Goal: Information Seeking & Learning: Learn about a topic

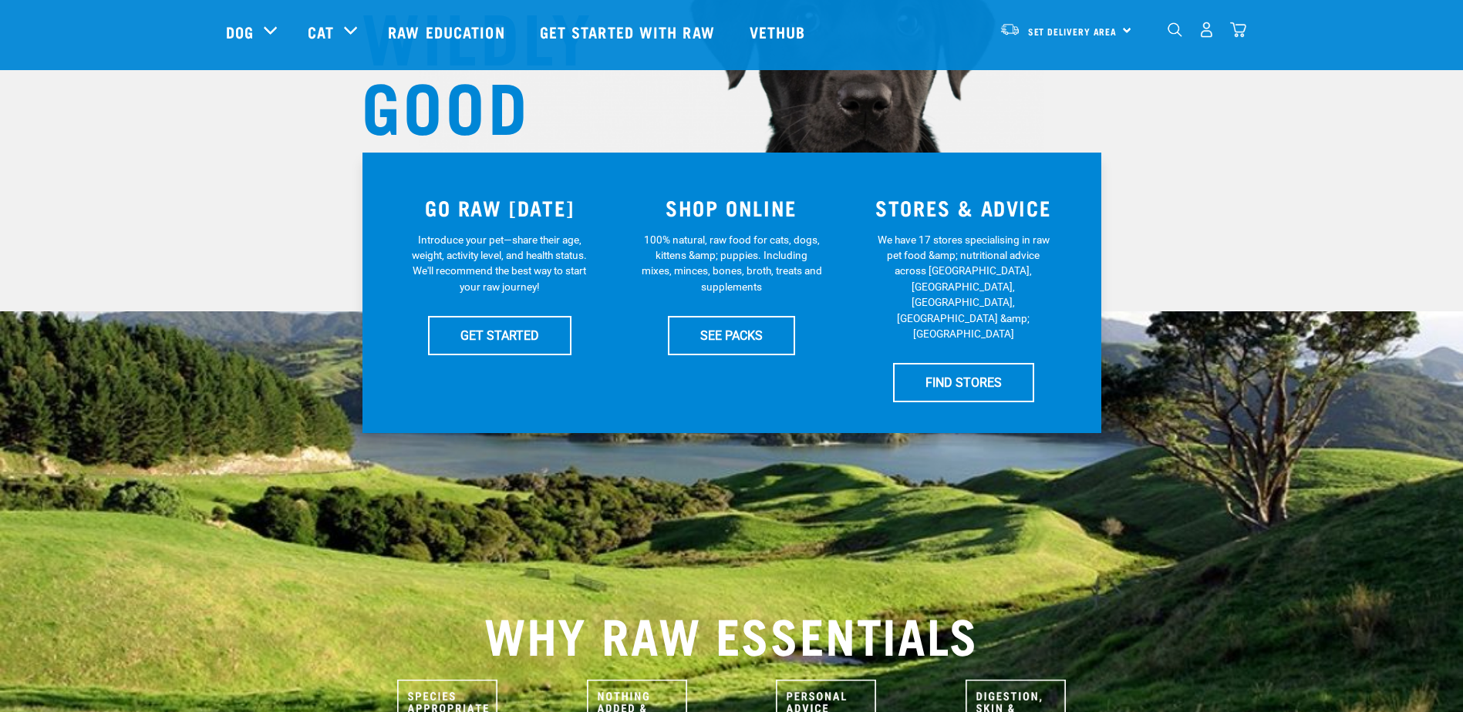
scroll to position [231, 0]
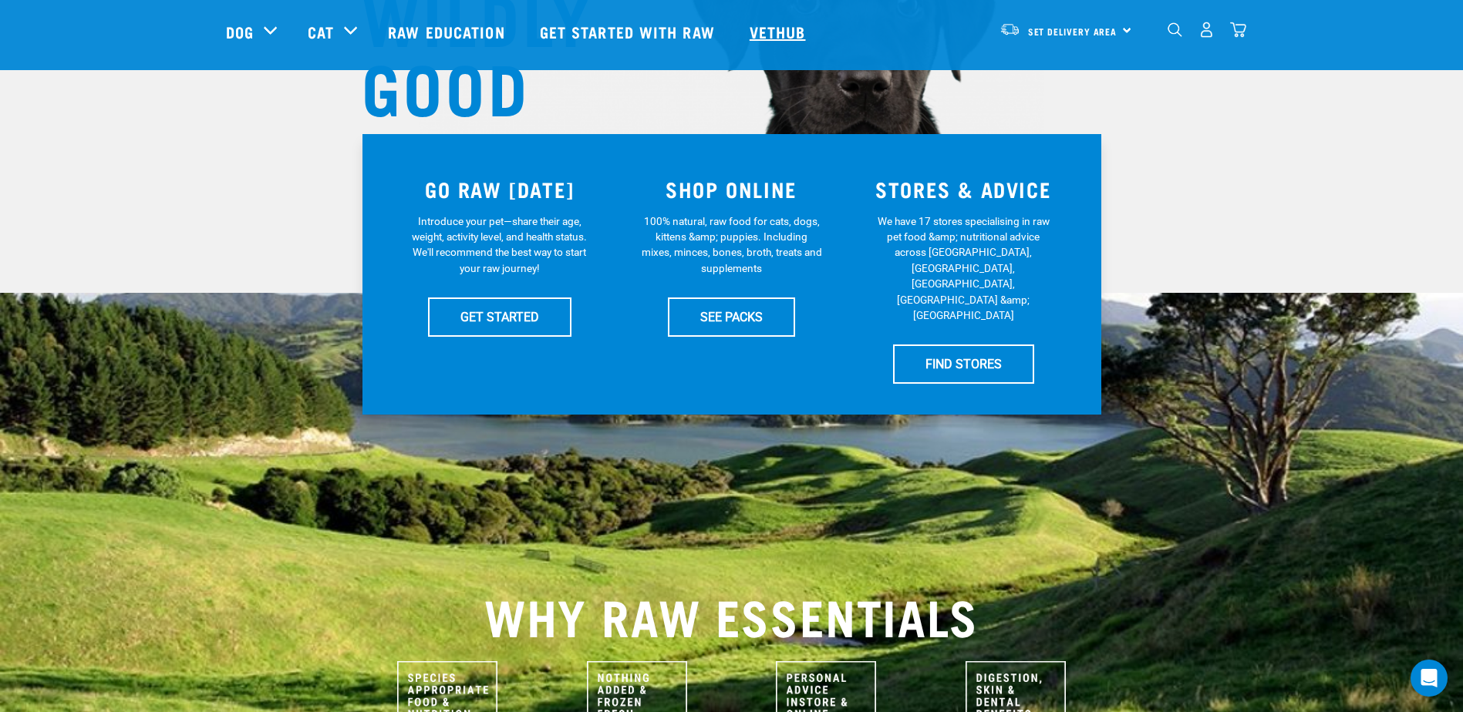
click at [782, 35] on link "Vethub" at bounding box center [779, 32] width 91 height 62
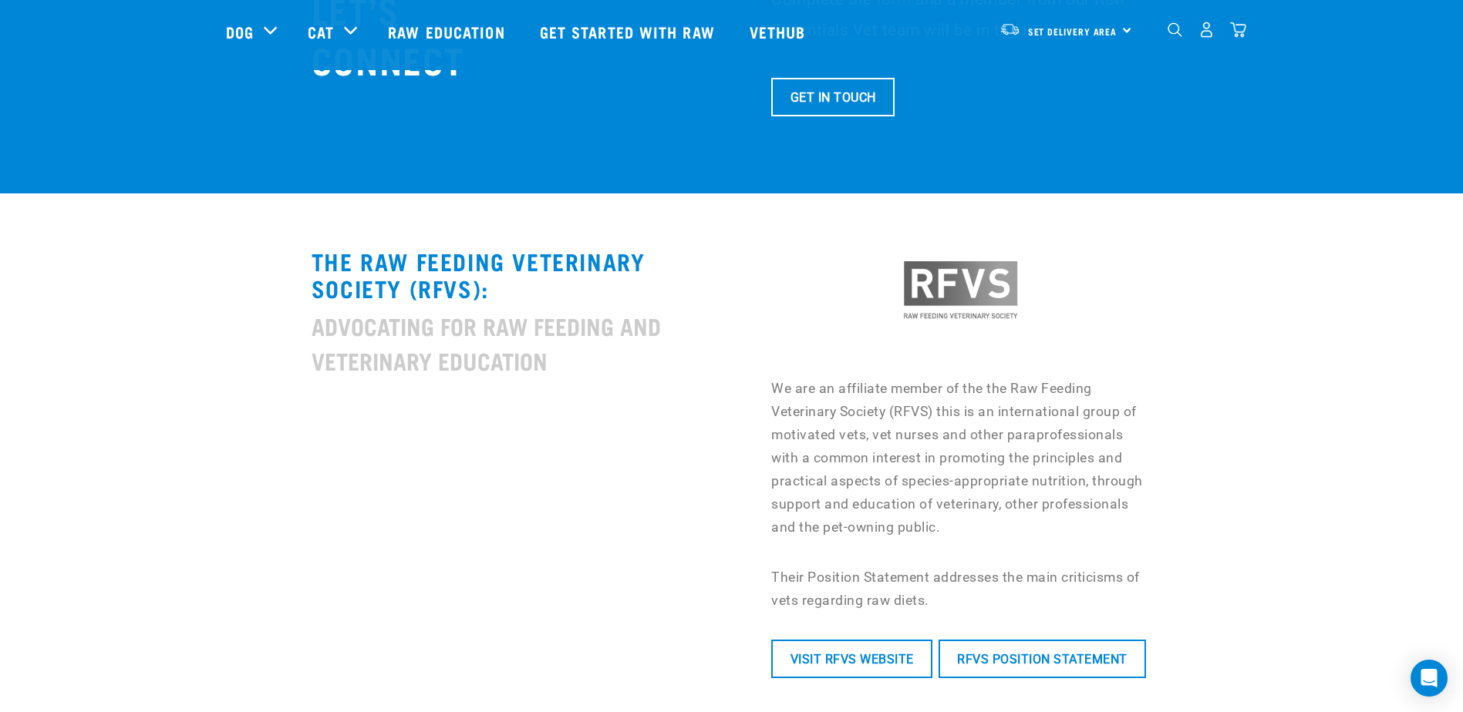
scroll to position [6091, 0]
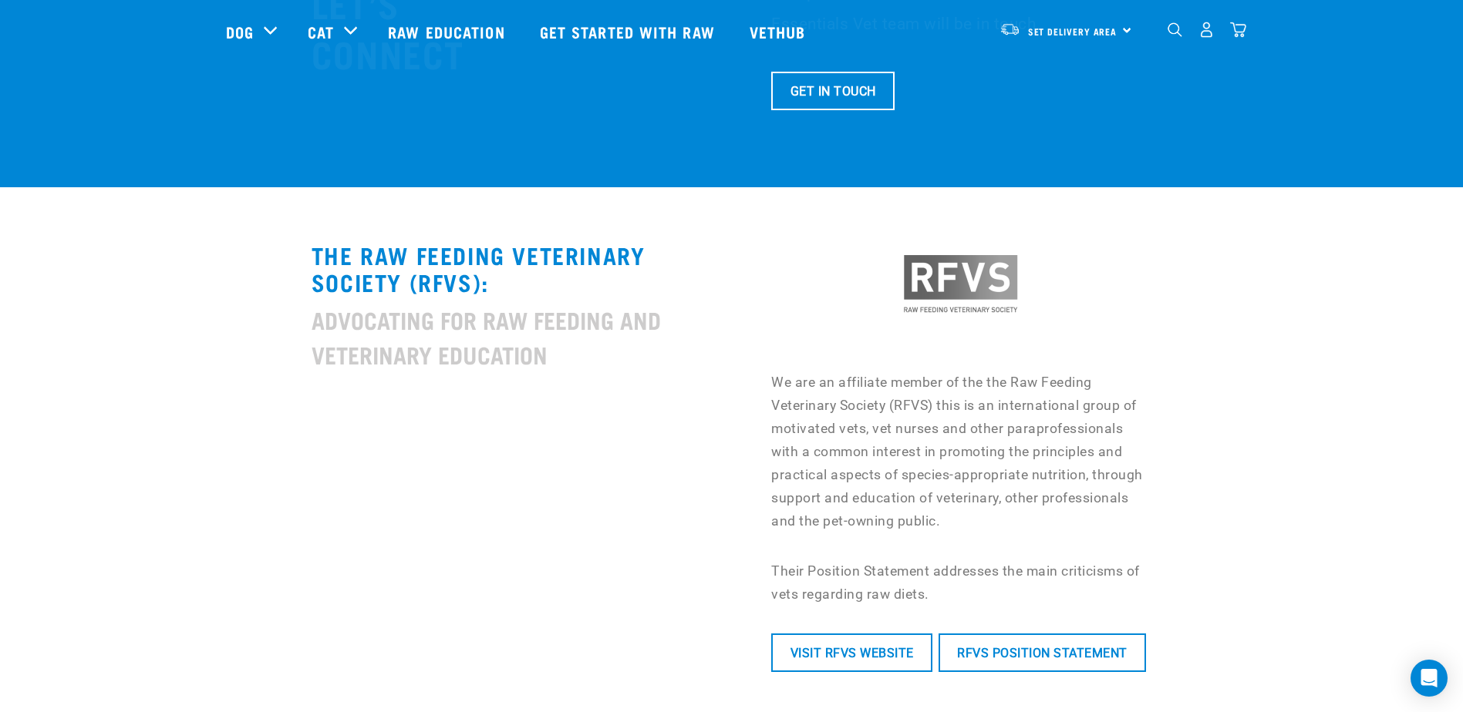
click at [603, 431] on div "The Raw Feeding Veterinary Society (RFVS): Advocating for Raw Feeding and Veter…" at bounding box center [516, 457] width 429 height 450
click at [1020, 634] on link "RFVS Position Statement" at bounding box center [1041, 653] width 207 height 39
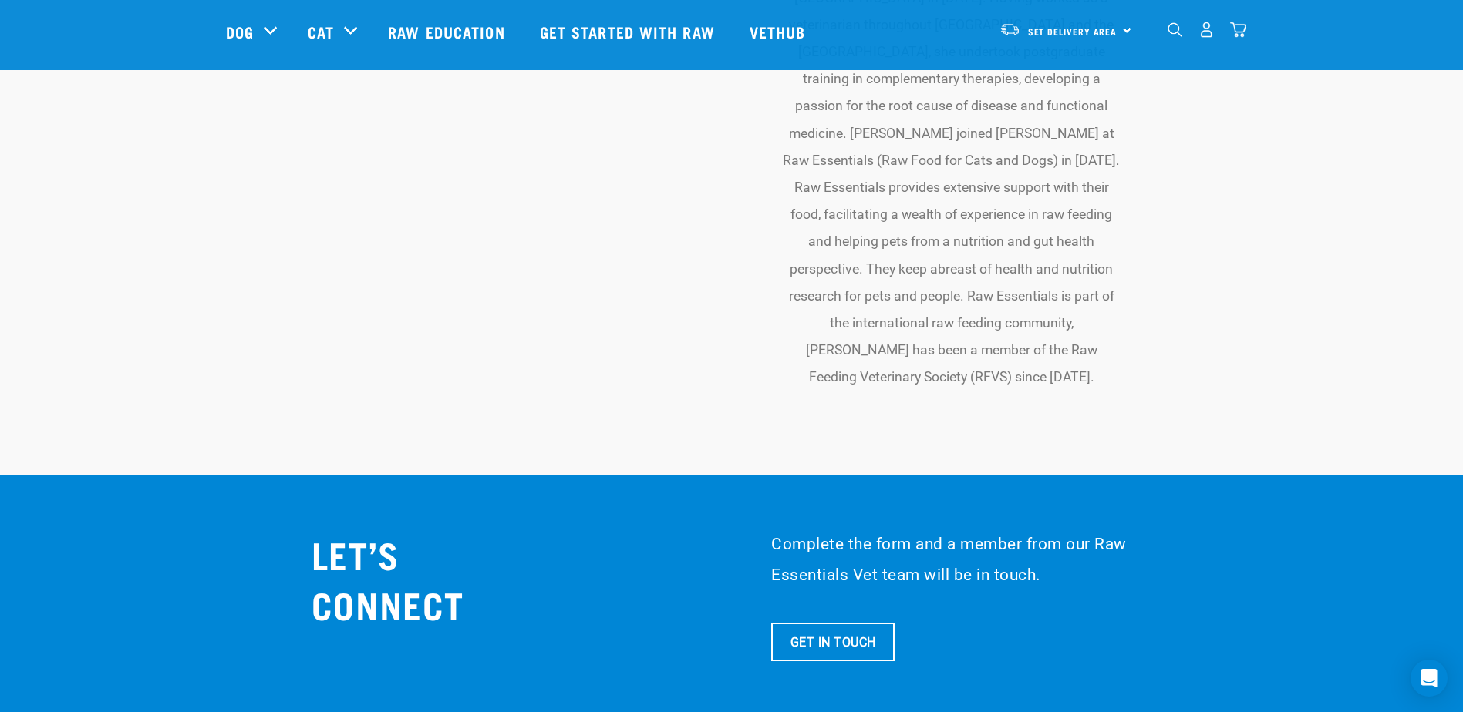
scroll to position [5356, 0]
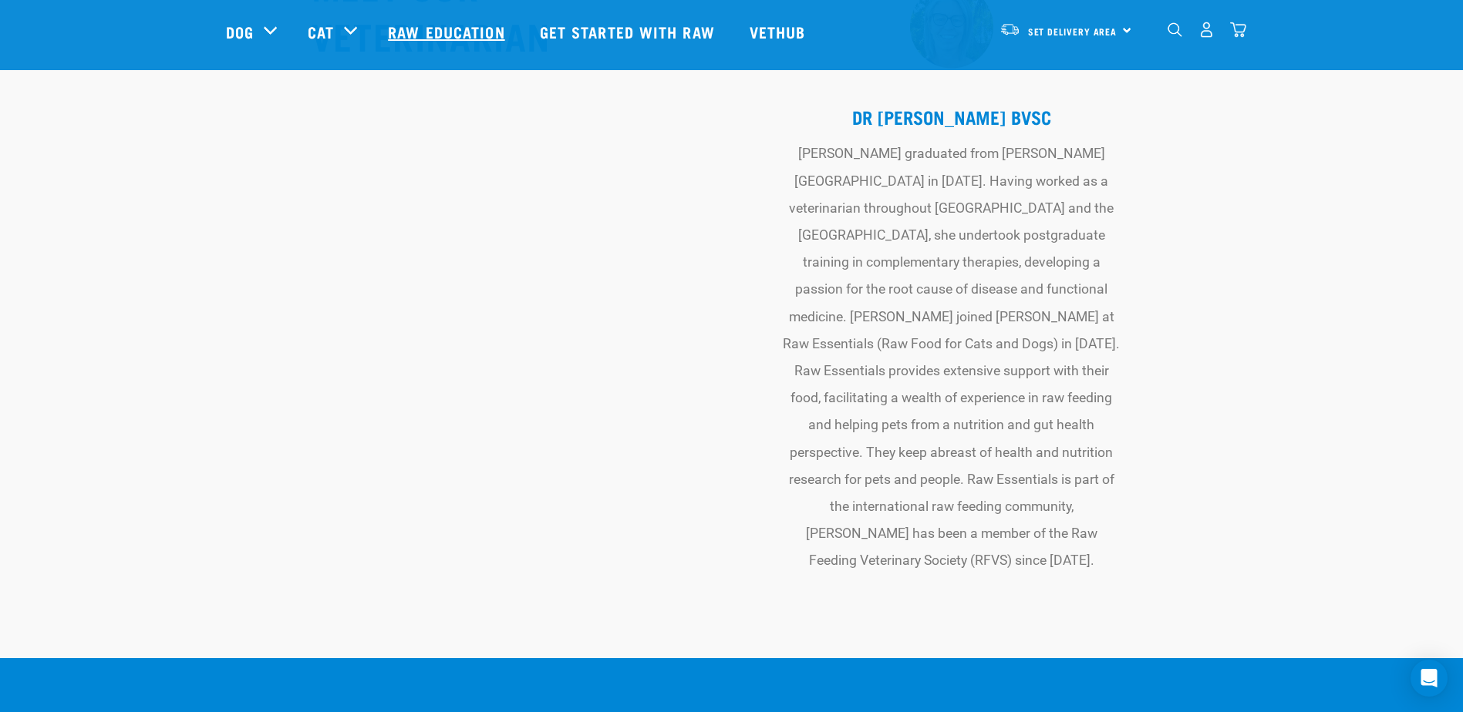
click at [497, 35] on link "Raw Education" at bounding box center [447, 32] width 151 height 62
click at [476, 22] on link "Raw Education" at bounding box center [447, 32] width 151 height 62
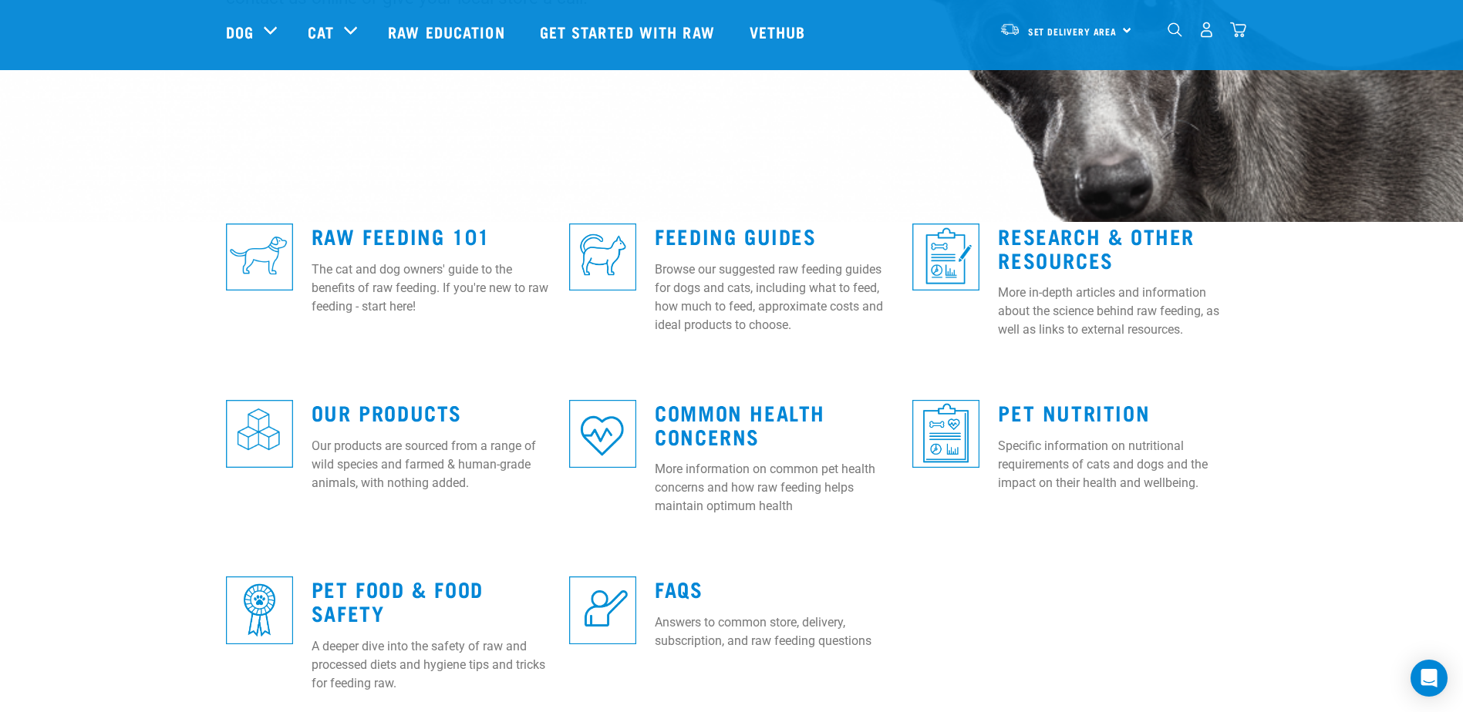
scroll to position [308, 0]
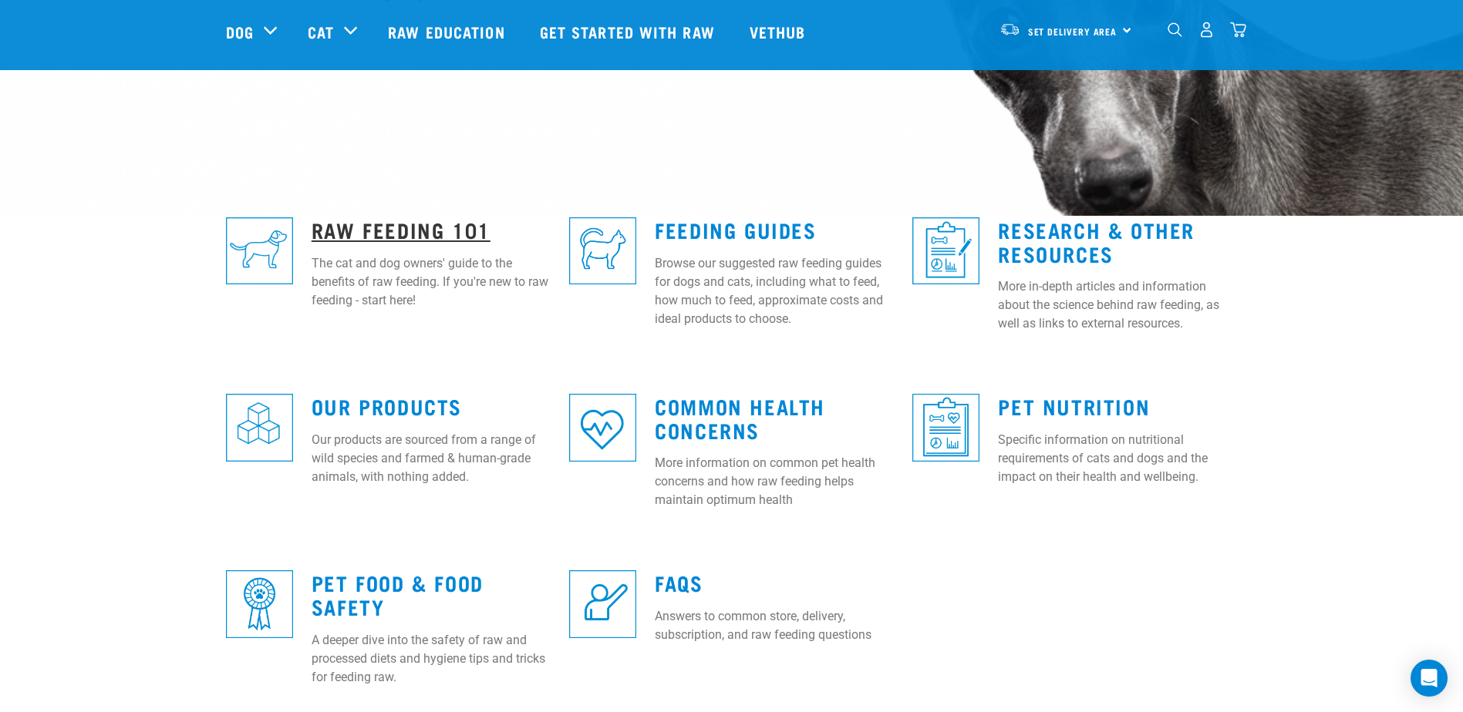
click at [384, 225] on link "Raw Feeding 101" at bounding box center [400, 230] width 179 height 12
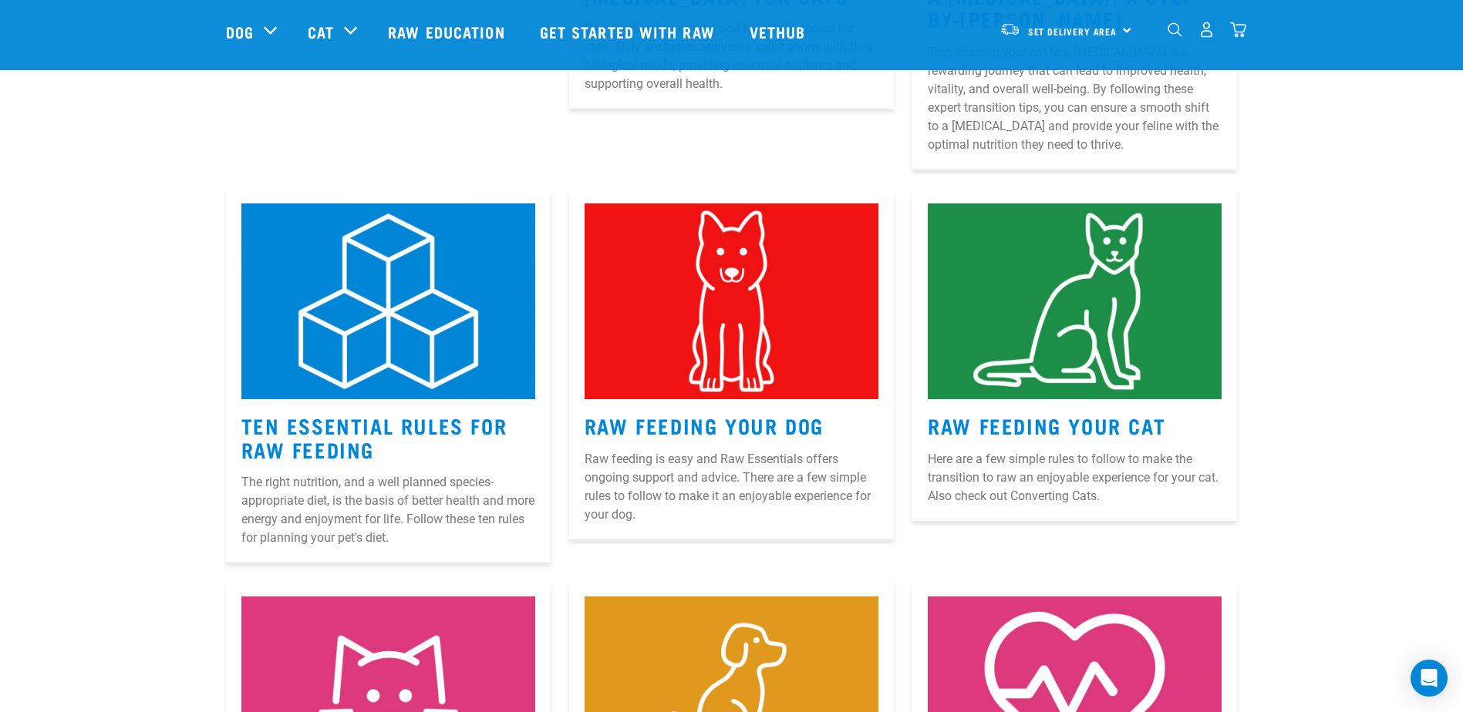
scroll to position [617, 0]
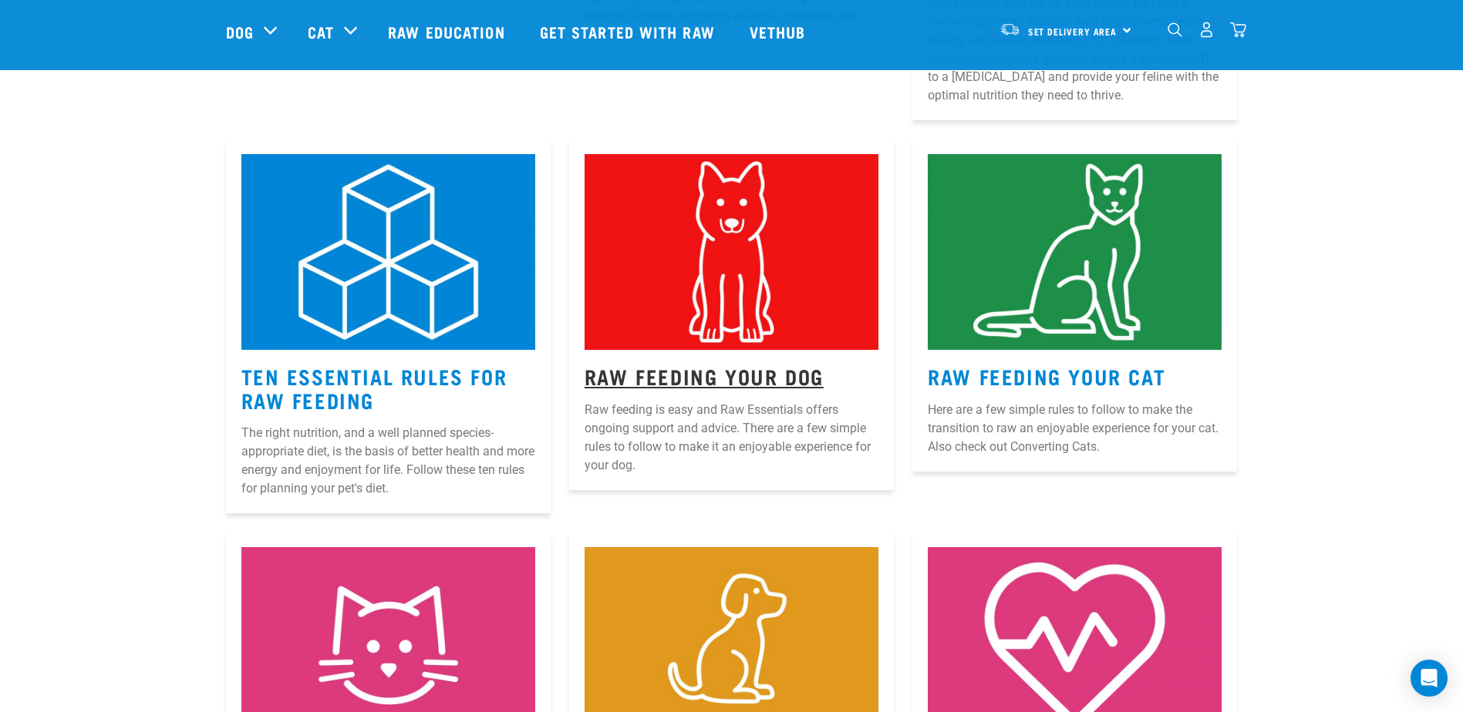
click at [756, 379] on link "Raw Feeding Your Dog" at bounding box center [703, 376] width 239 height 12
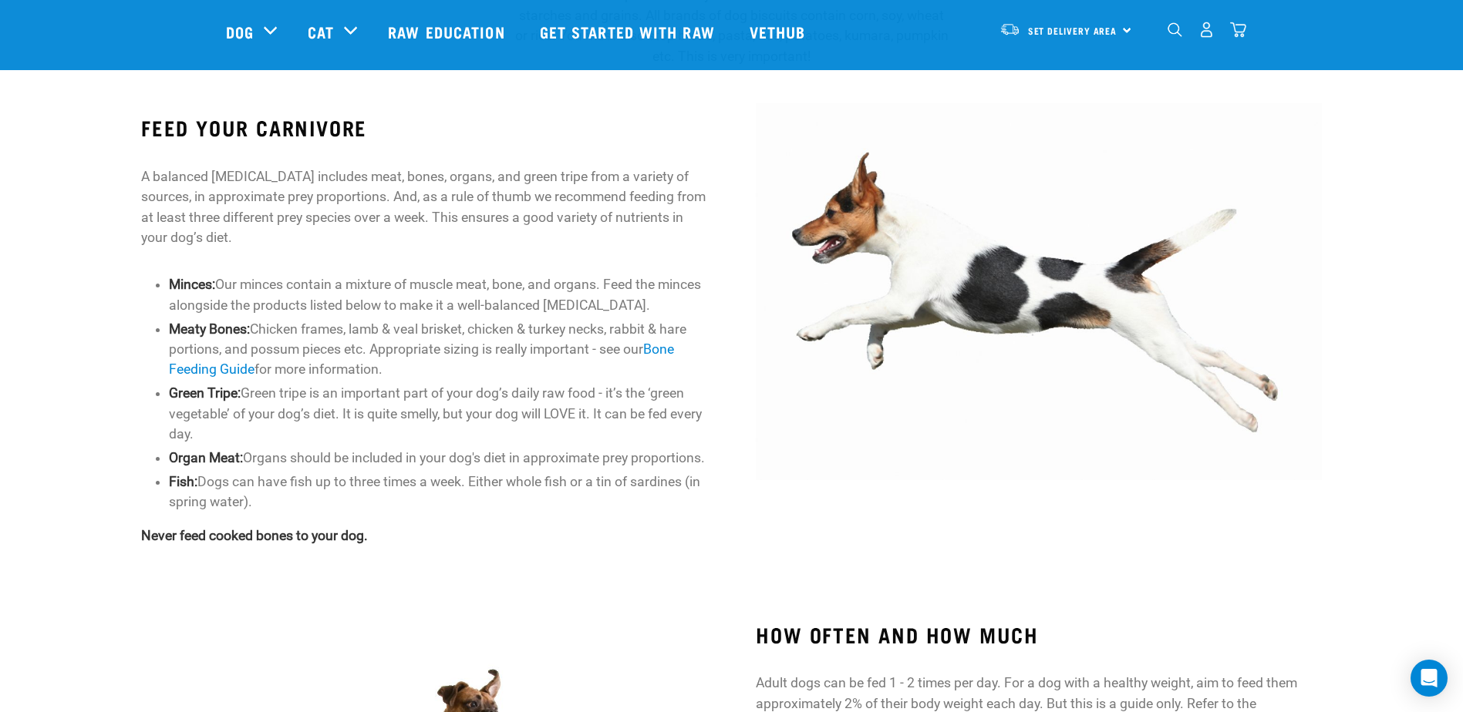
scroll to position [617, 0]
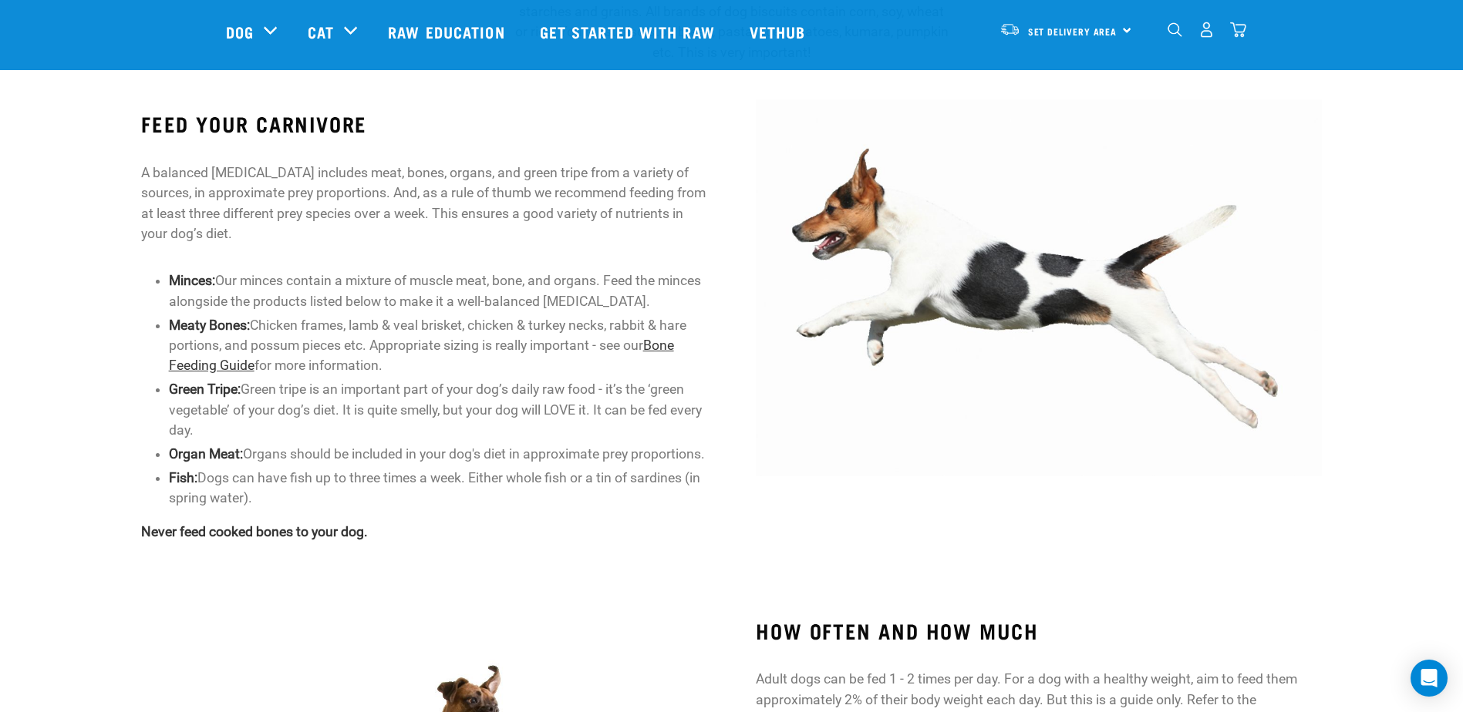
click at [221, 362] on link "Bone Feeding Guide" at bounding box center [421, 355] width 505 height 35
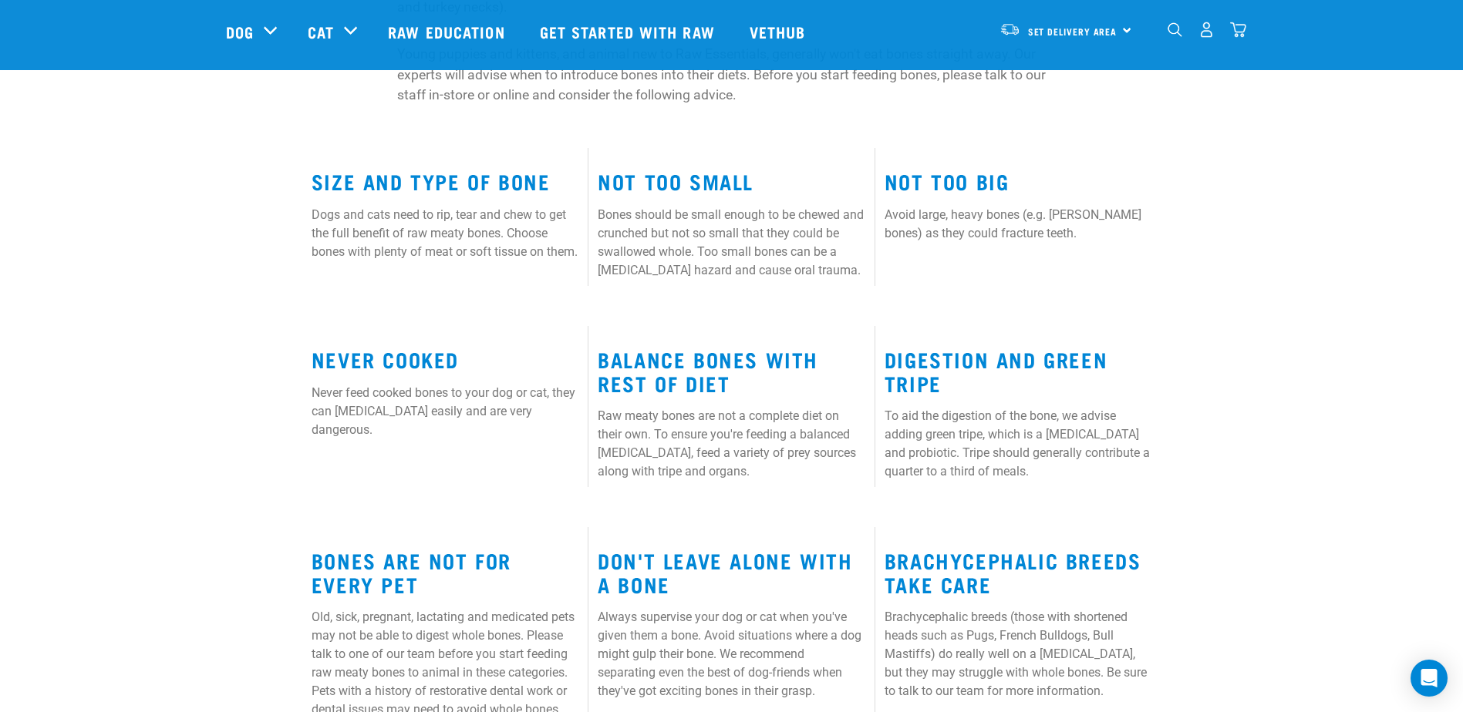
scroll to position [694, 0]
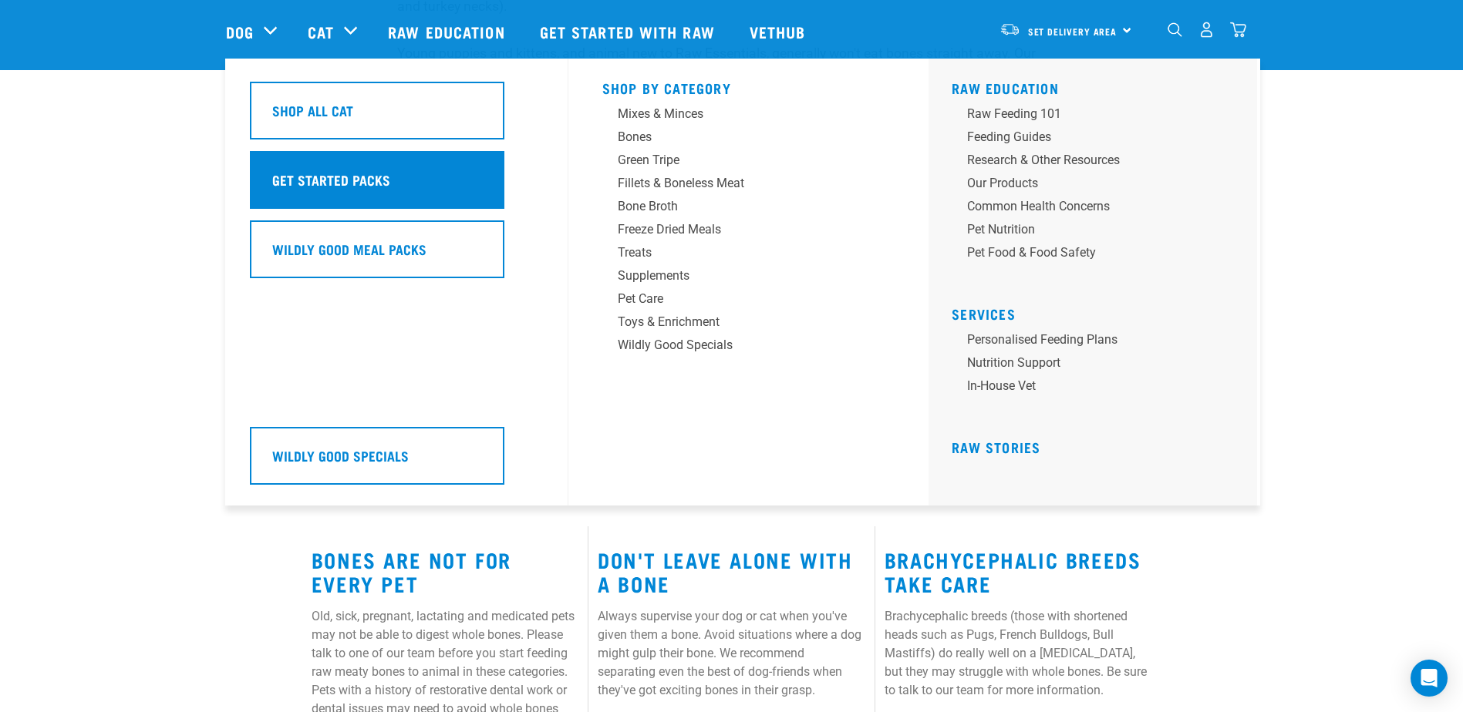
click at [309, 170] on h5 "Get Started Packs" at bounding box center [331, 180] width 118 height 20
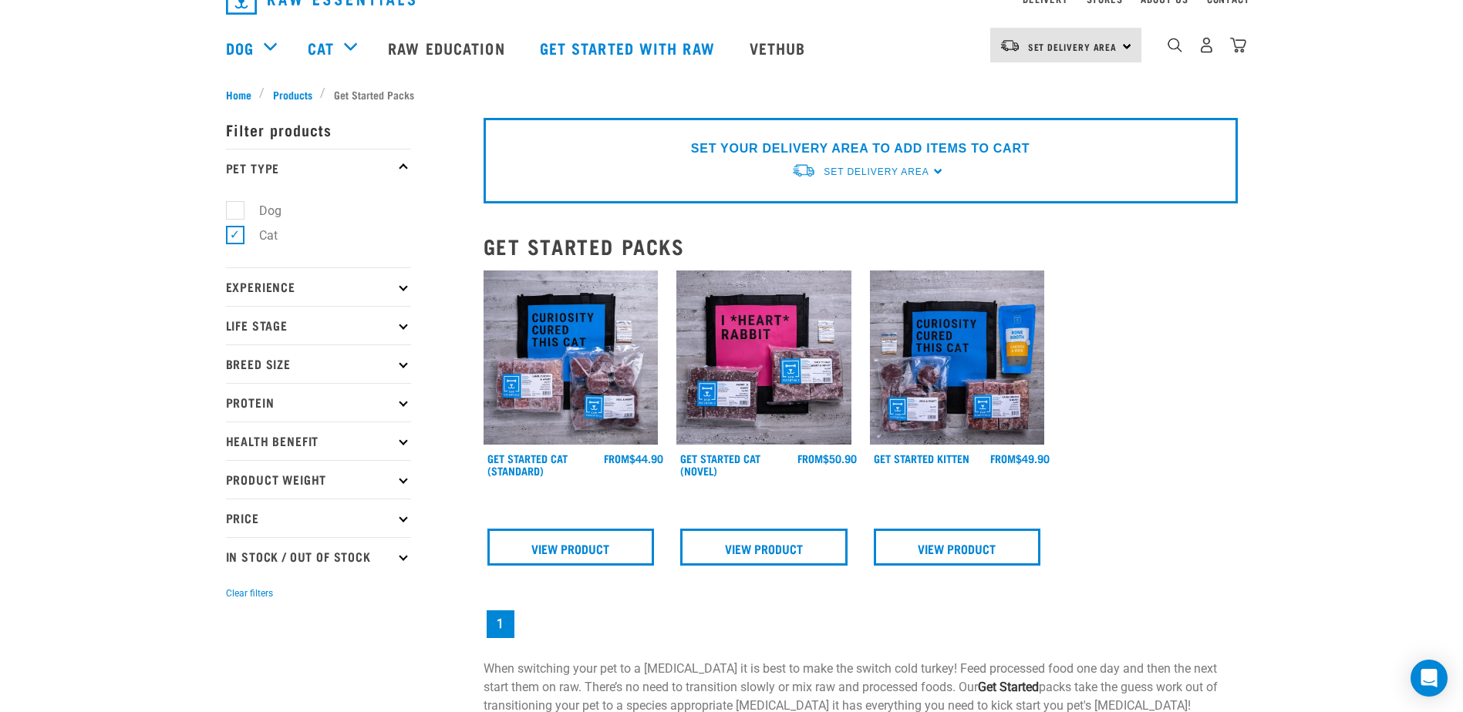
scroll to position [77, 0]
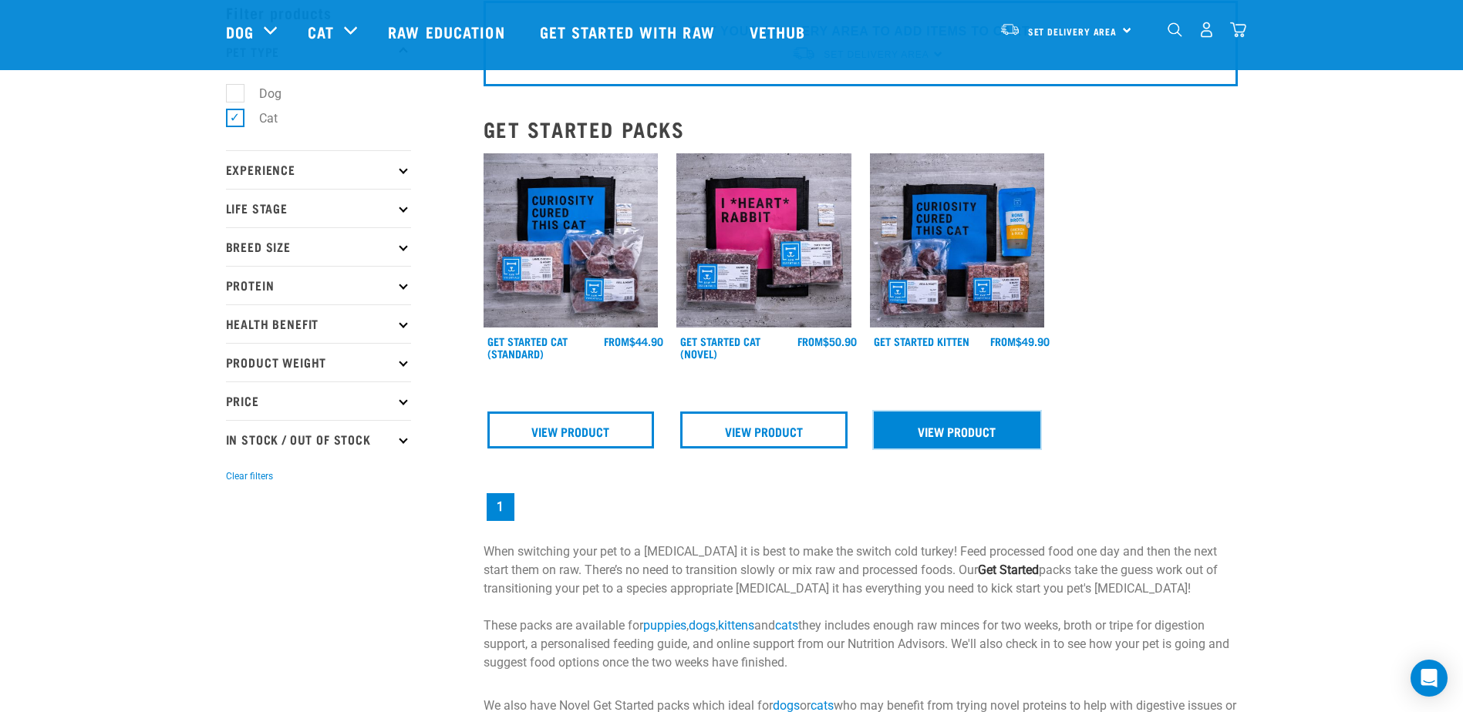
click at [997, 440] on link "View Product" at bounding box center [957, 430] width 167 height 37
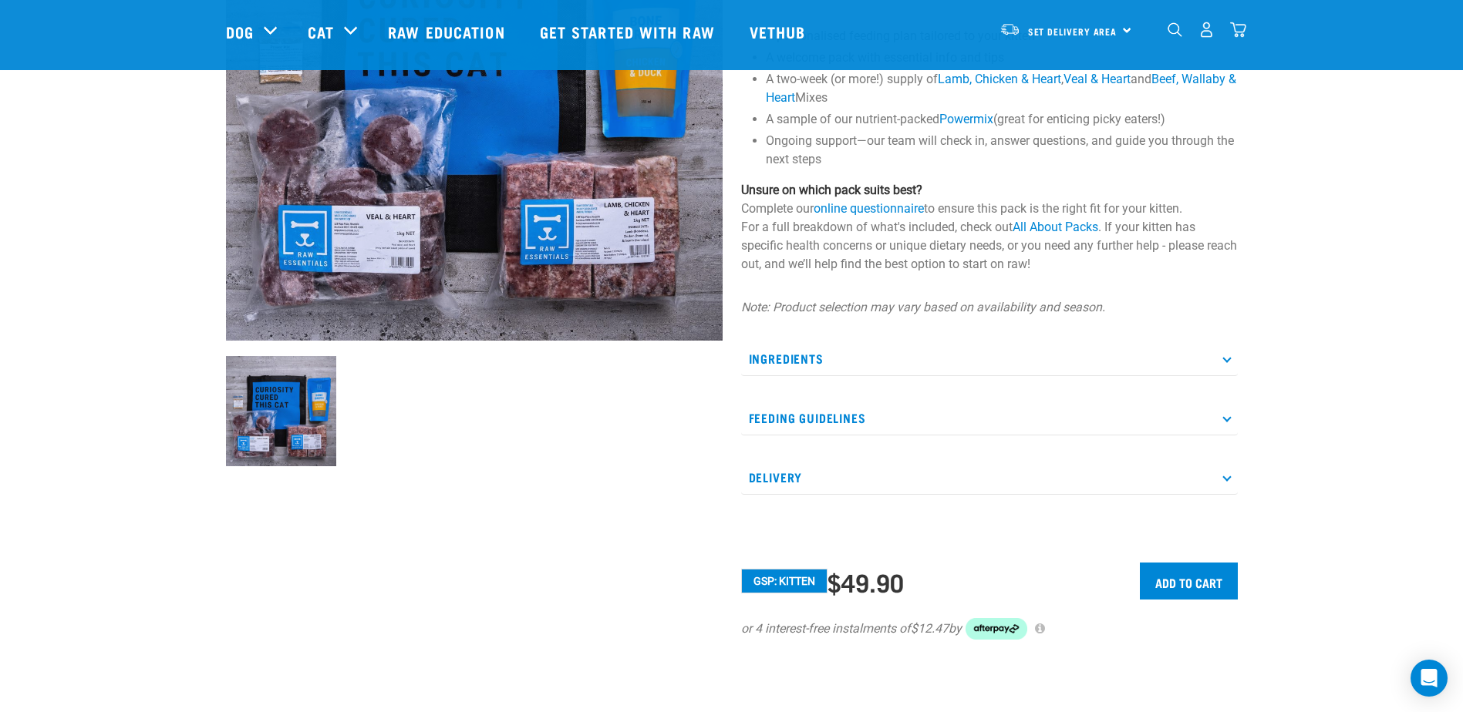
scroll to position [154, 0]
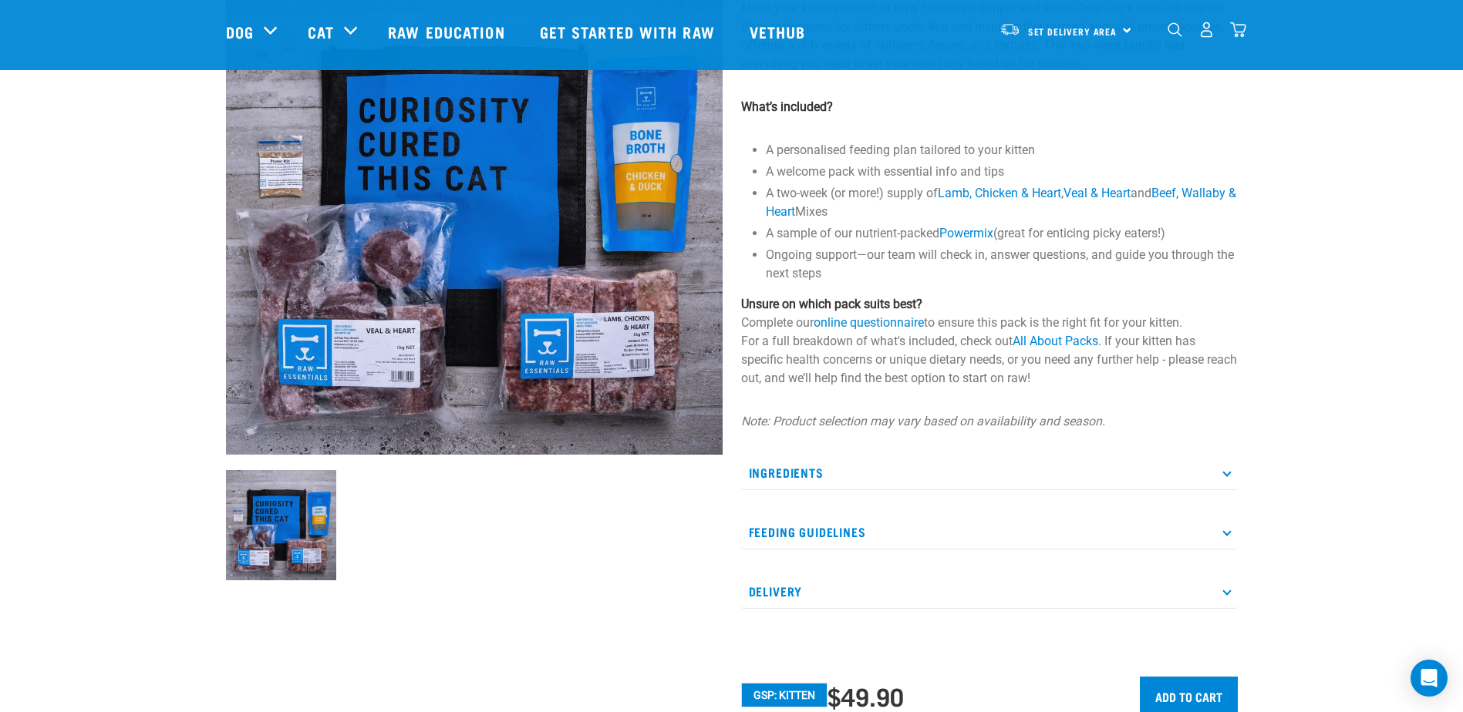
click at [638, 352] on img at bounding box center [474, 206] width 497 height 497
click at [339, 295] on img at bounding box center [474, 206] width 497 height 497
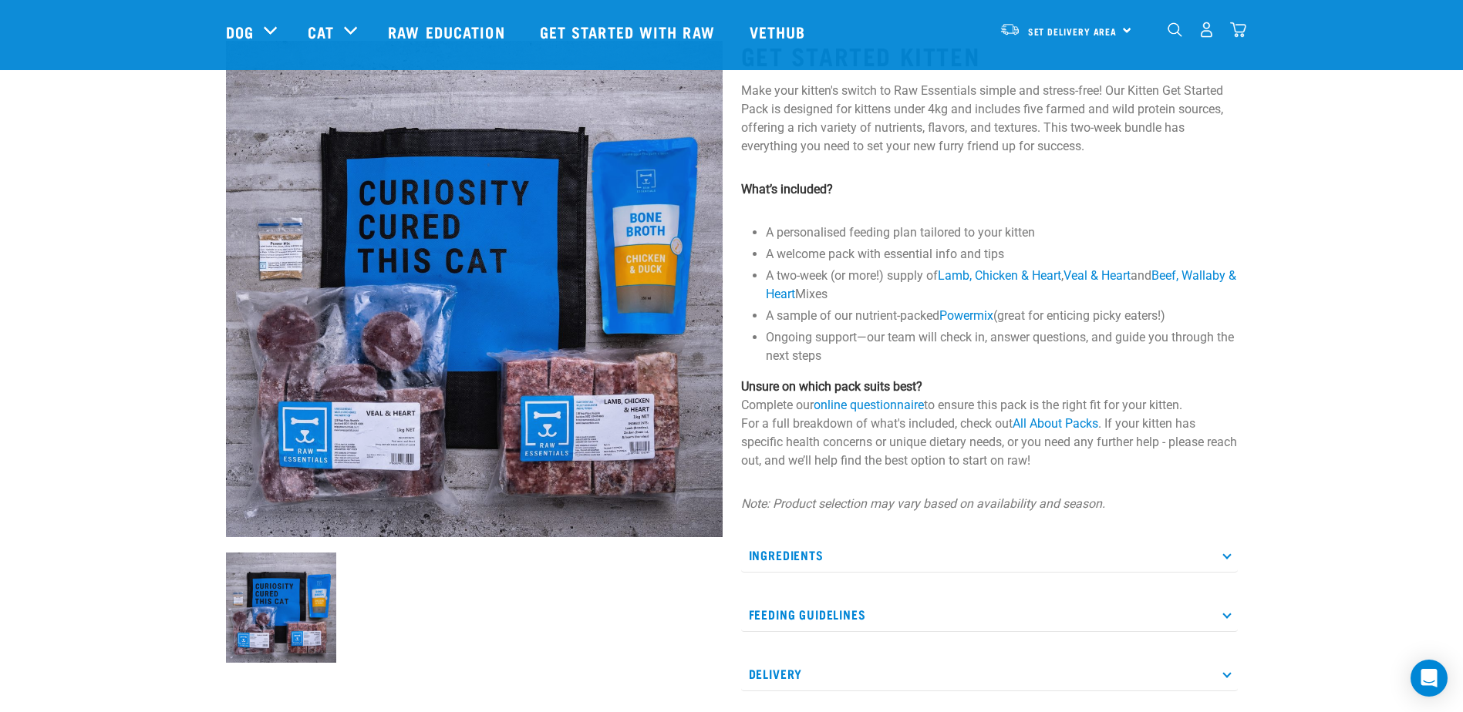
scroll to position [77, 0]
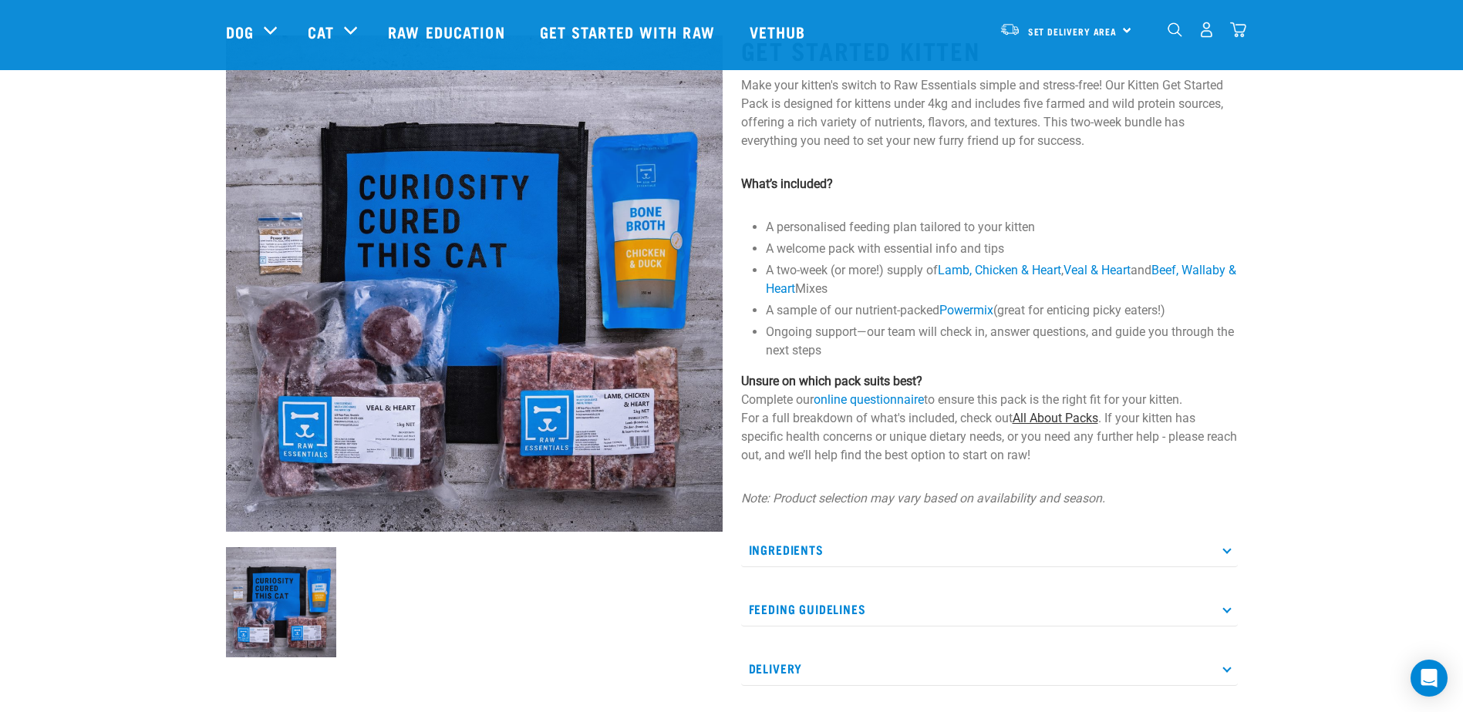
click at [1069, 414] on link "All About Packs" at bounding box center [1055, 418] width 86 height 15
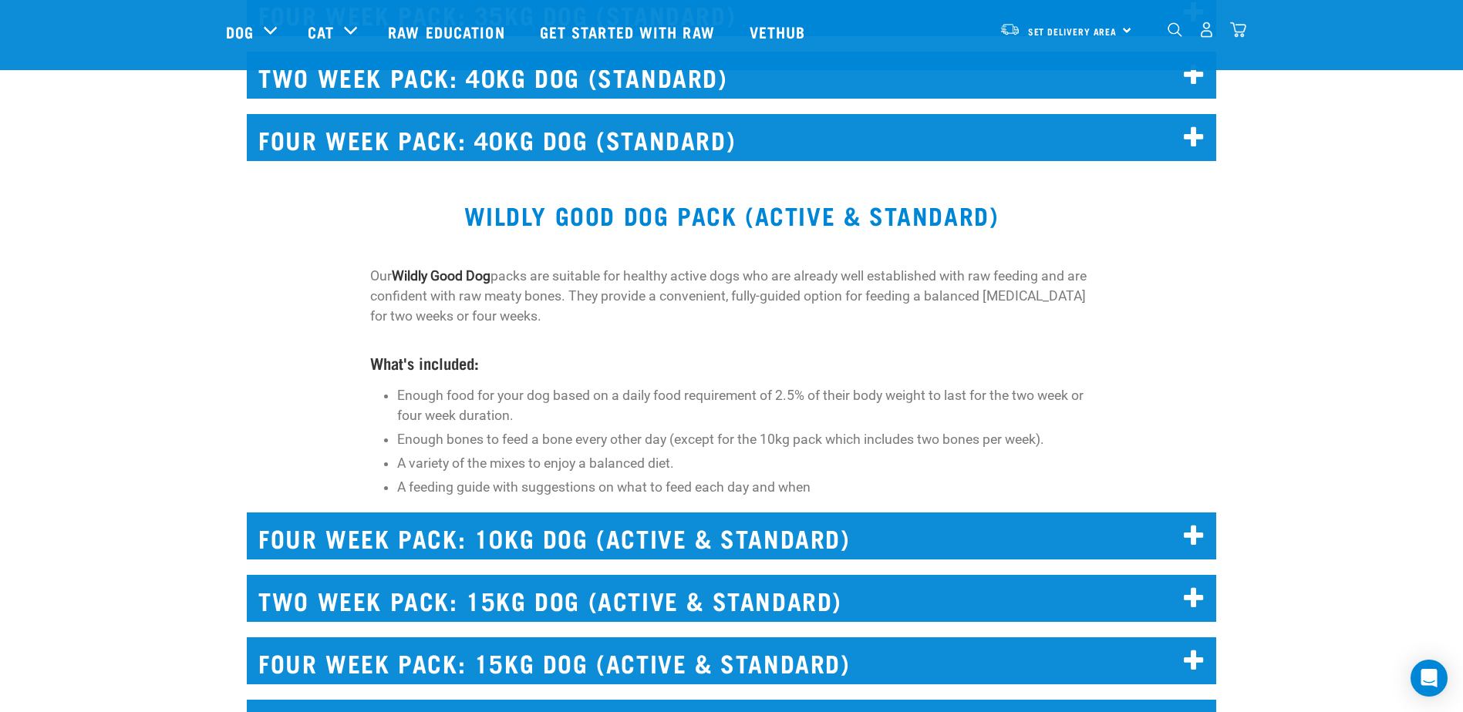
scroll to position [4472, 0]
